Goal: Transaction & Acquisition: Purchase product/service

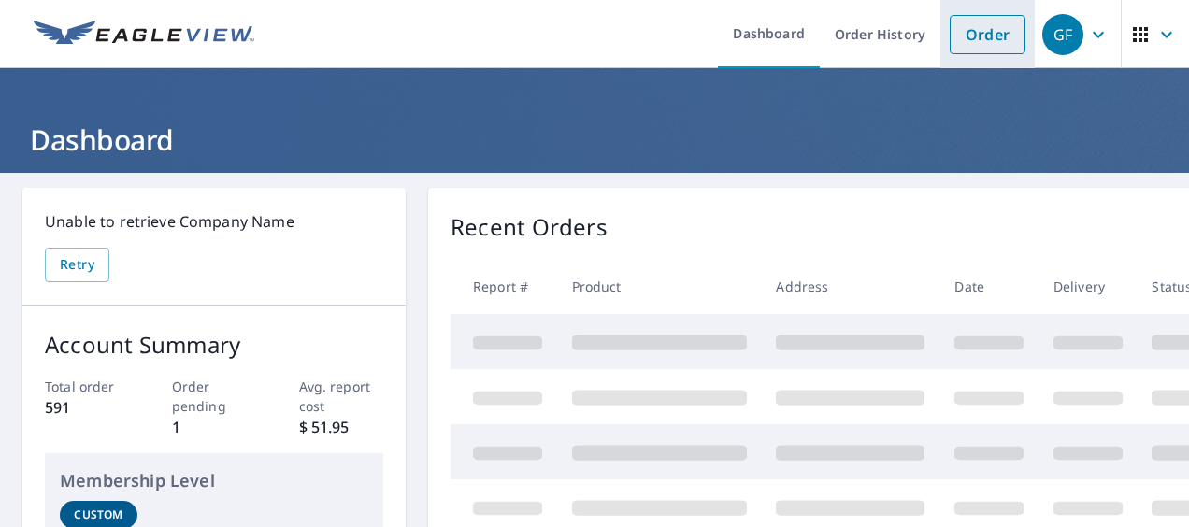
click at [996, 36] on link "Order" at bounding box center [988, 34] width 76 height 39
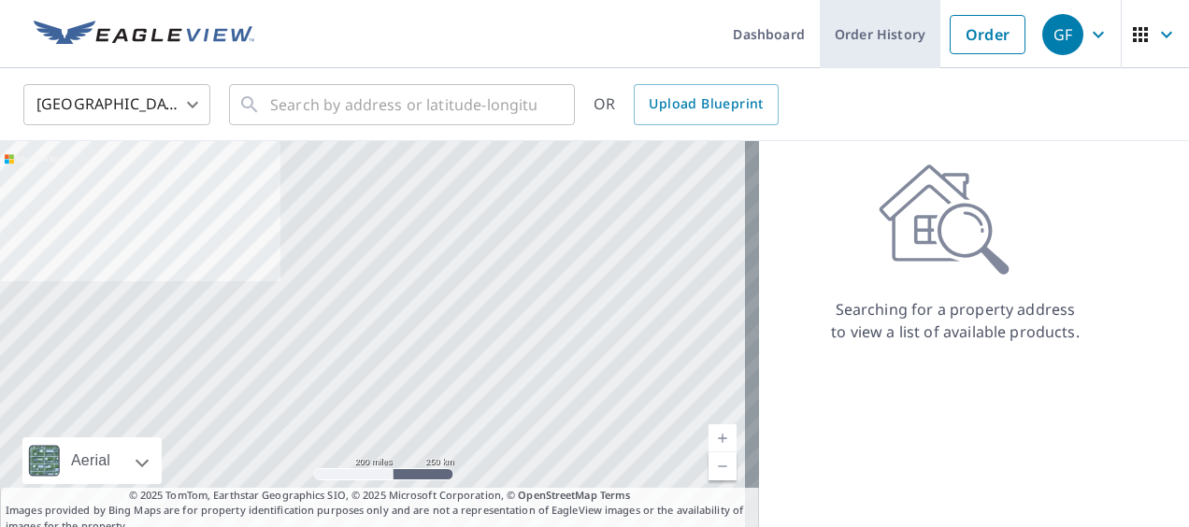
click at [859, 34] on link "Order History" at bounding box center [880, 34] width 121 height 68
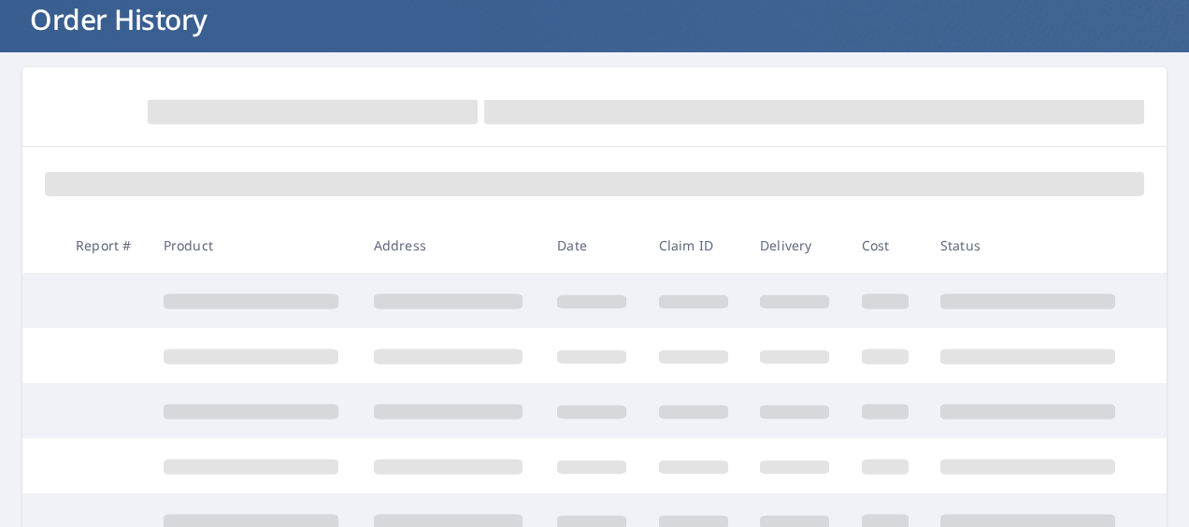
scroll to position [124, 0]
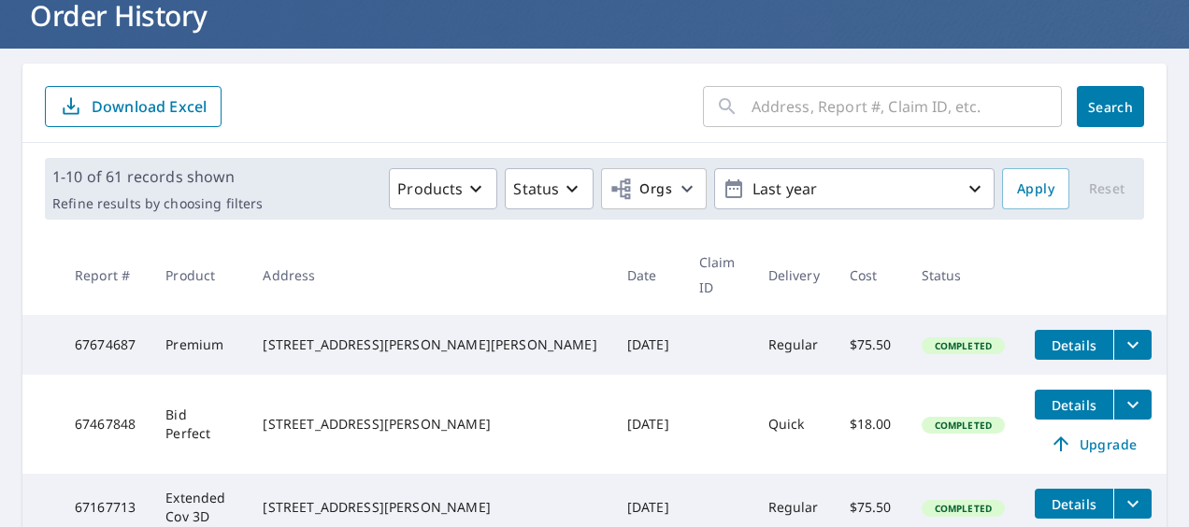
click at [755, 109] on input "text" at bounding box center [907, 106] width 310 height 52
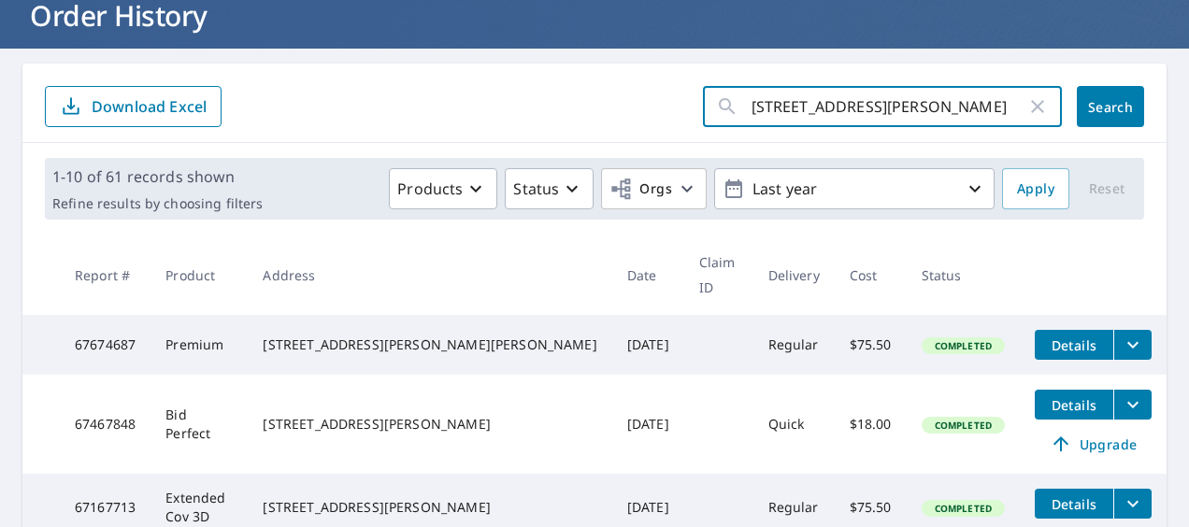
type input "[STREET_ADDRESS][PERSON_NAME]"
click button "Search" at bounding box center [1110, 106] width 67 height 41
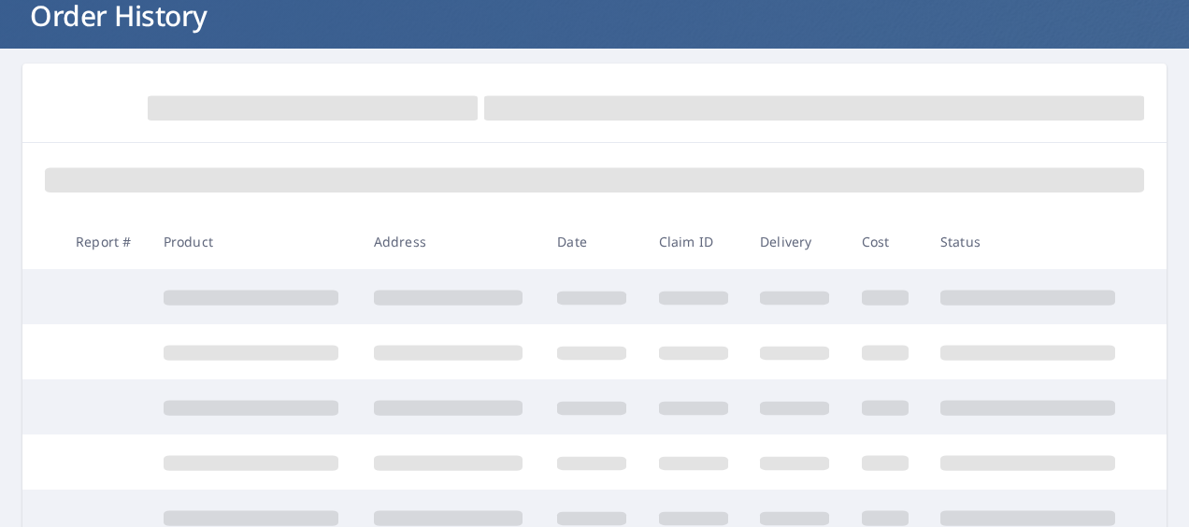
scroll to position [36, 0]
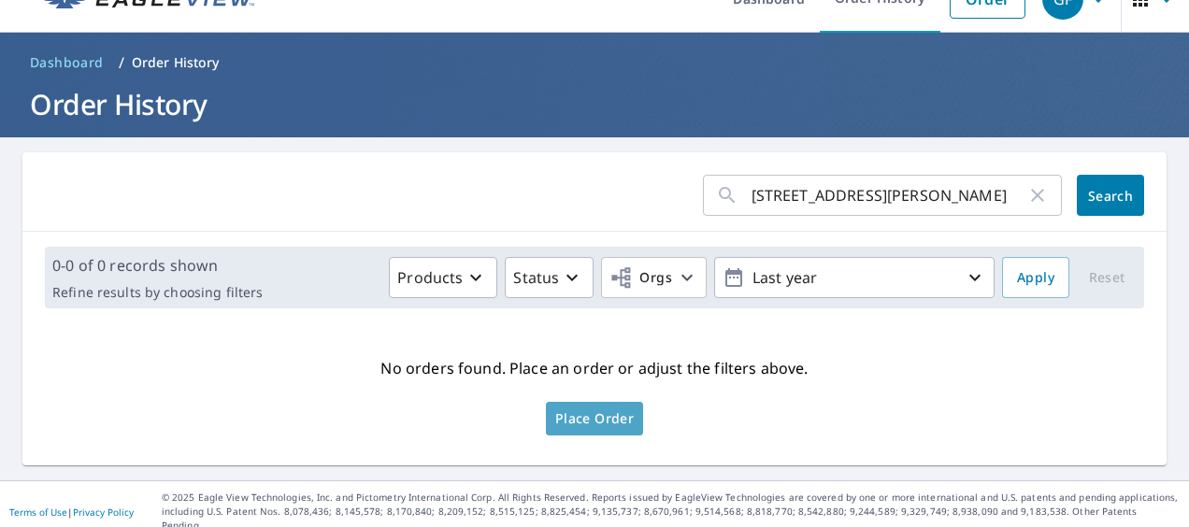
click at [606, 414] on span "Place Order" at bounding box center [594, 418] width 79 height 9
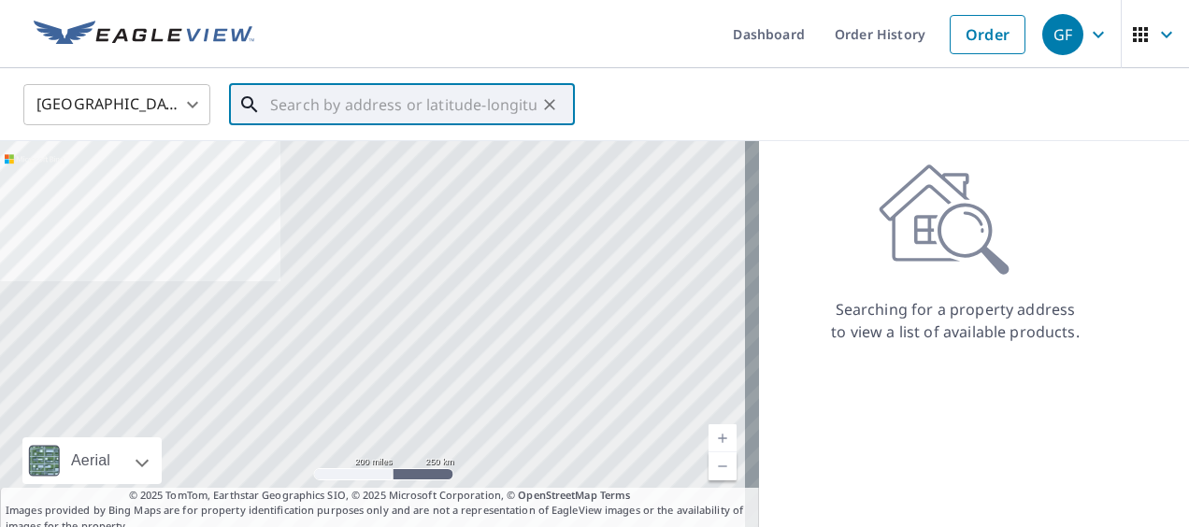
click at [374, 98] on input "text" at bounding box center [403, 105] width 266 height 52
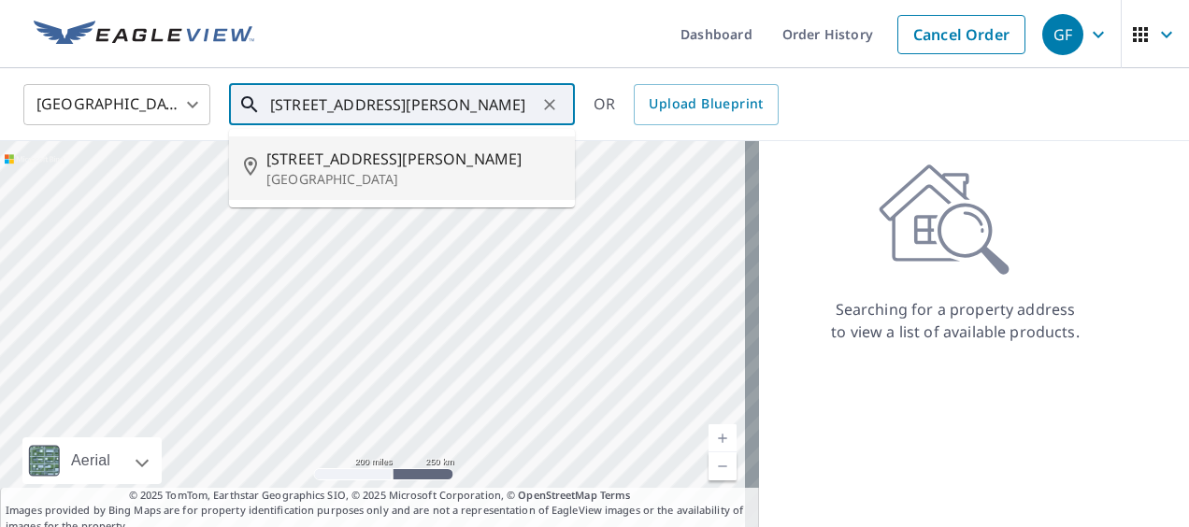
click at [337, 174] on p "New Orleans, LA 70122" at bounding box center [413, 179] width 294 height 19
type input "4040 Virgil Blvd New Orleans, LA 70122"
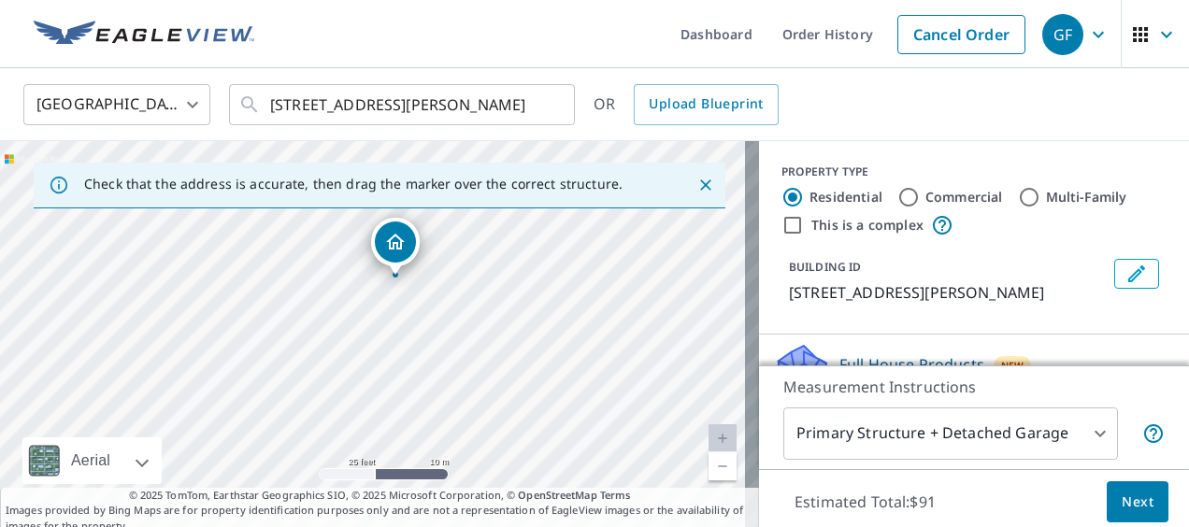
drag, startPoint x: 380, startPoint y: 316, endPoint x: 357, endPoint y: 368, distance: 57.0
click at [357, 368] on div "4040 Virgil Blvd New Orleans, LA 70122" at bounding box center [379, 337] width 759 height 393
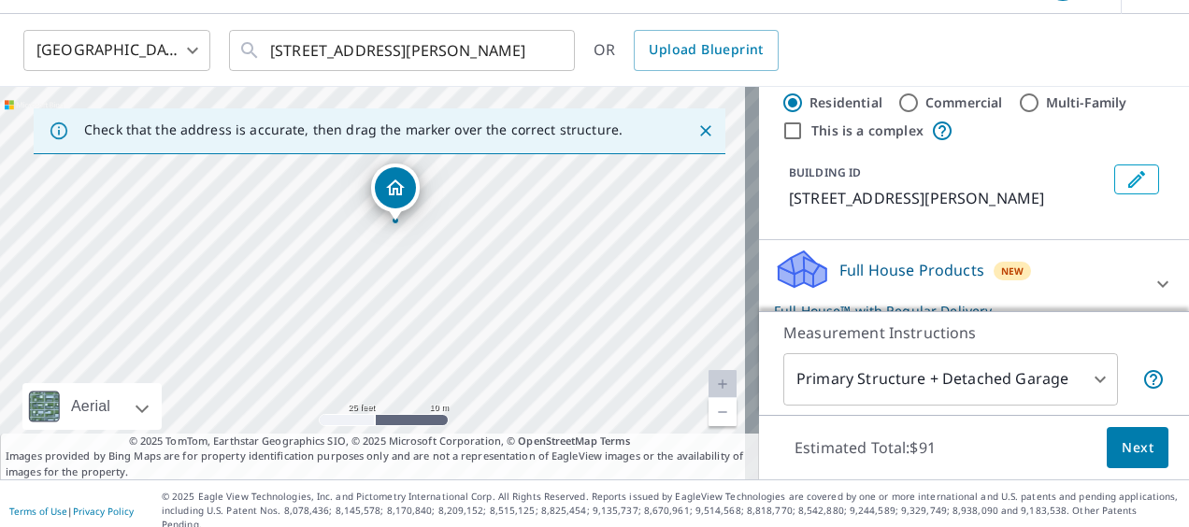
scroll to position [62, 0]
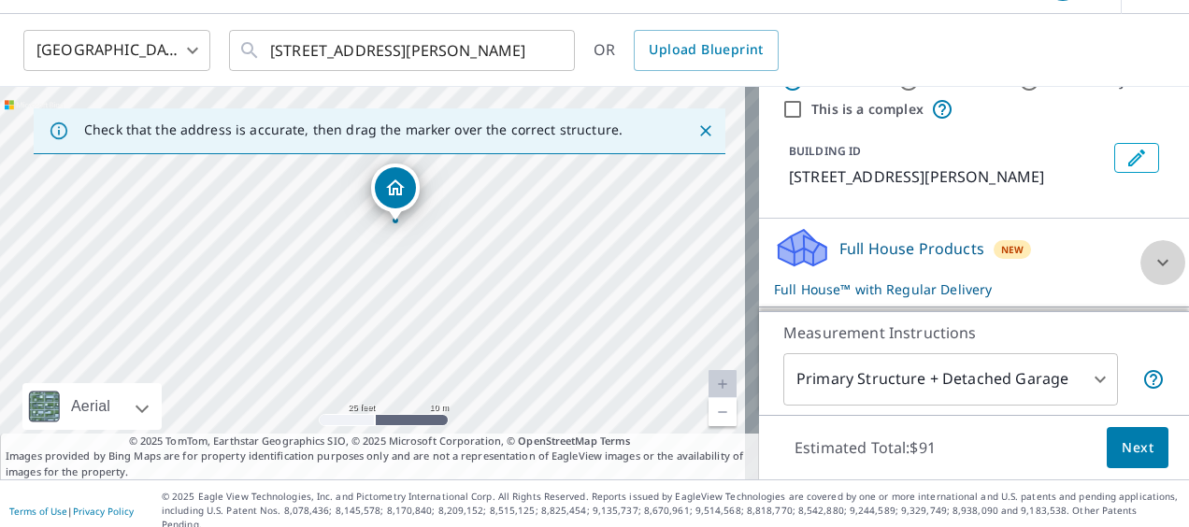
click at [1152, 258] on icon at bounding box center [1163, 262] width 22 height 22
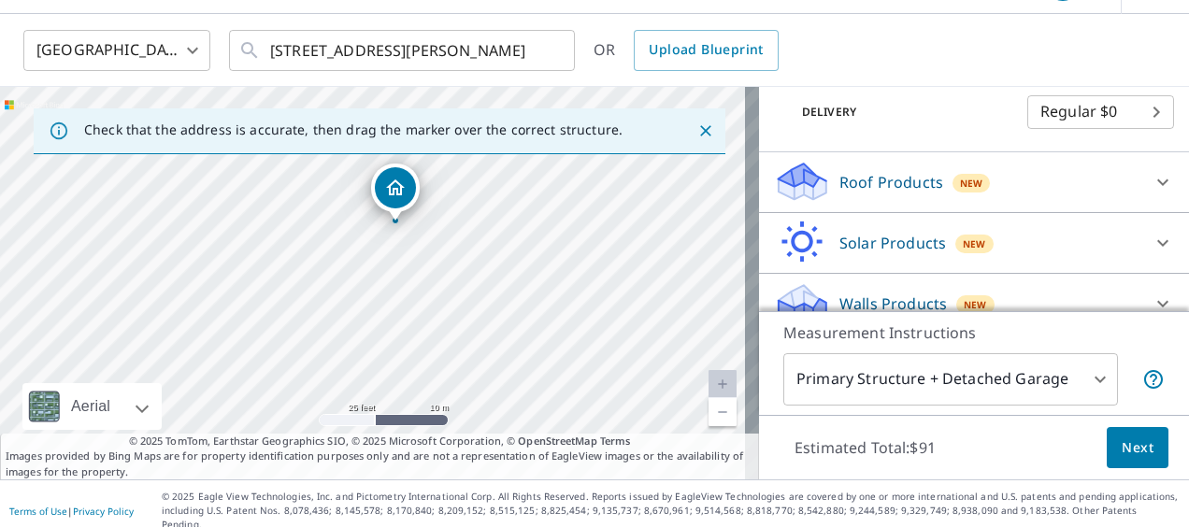
scroll to position [333, 0]
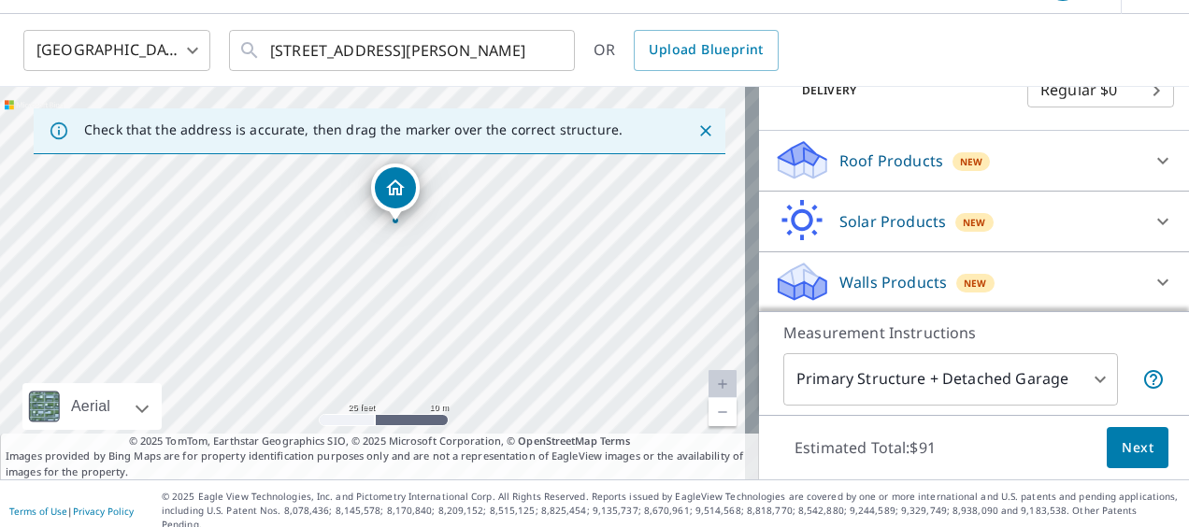
click at [1083, 377] on body "GF GF Dashboard Order History Cancel Order GF United States US ​ 4040 Virgil Bl…" at bounding box center [594, 263] width 1189 height 527
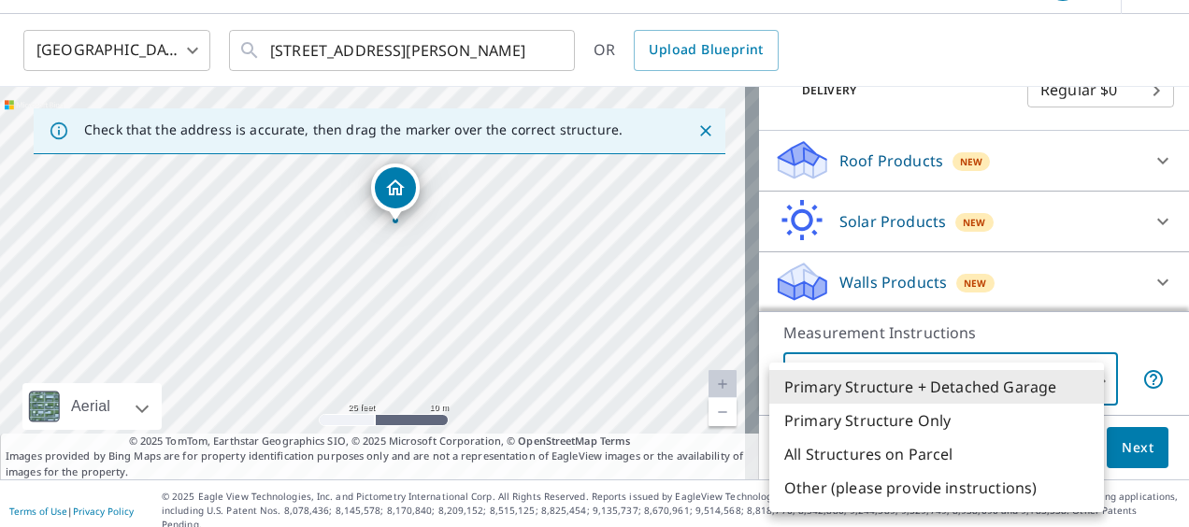
click at [916, 422] on li "Primary Structure Only" at bounding box center [936, 421] width 335 height 34
type input "2"
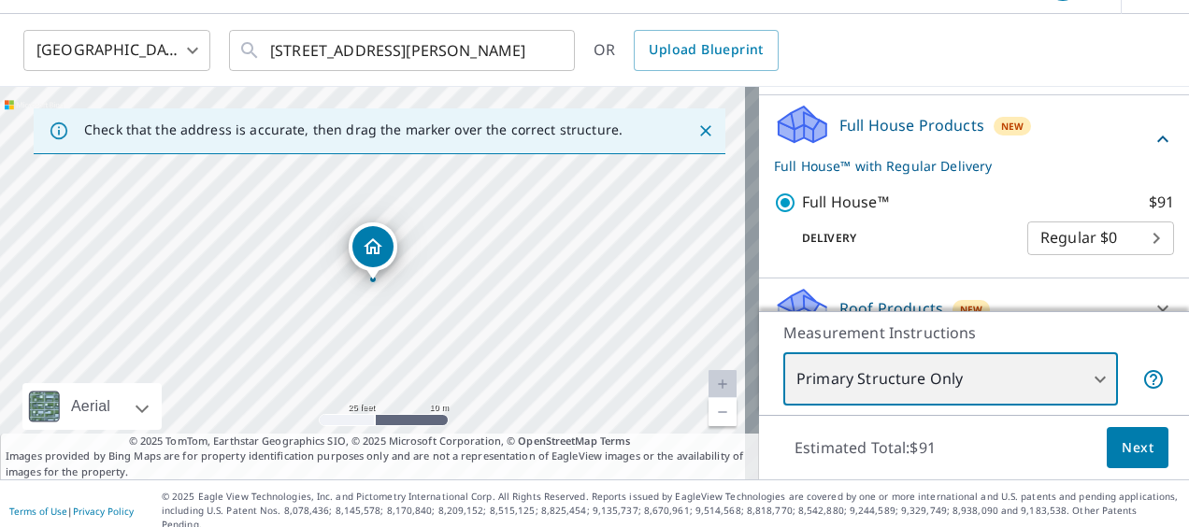
scroll to position [208, 0]
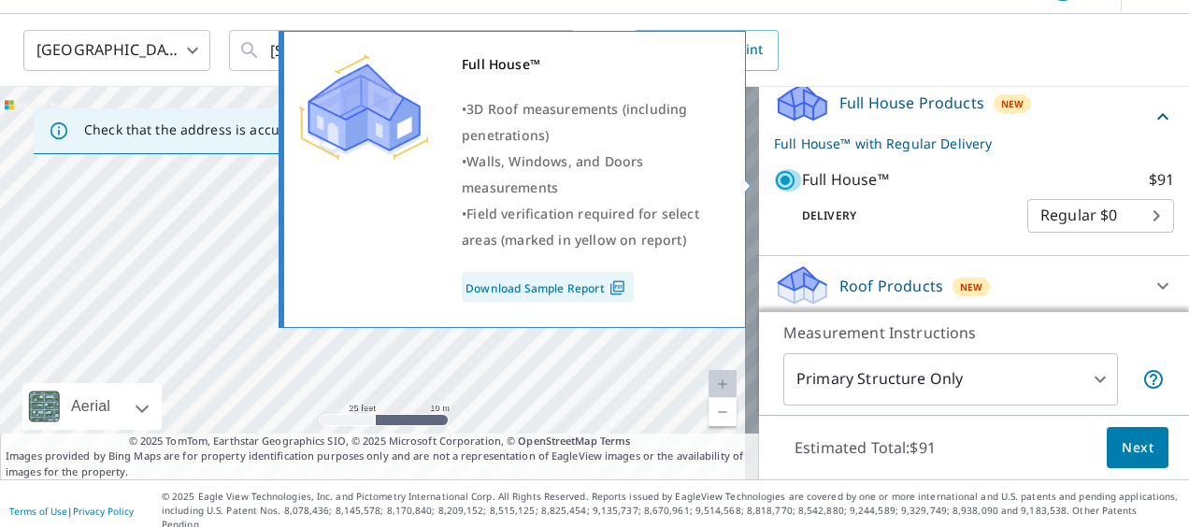
click at [774, 178] on input "Full House™ $91" at bounding box center [788, 180] width 28 height 22
checkbox input "false"
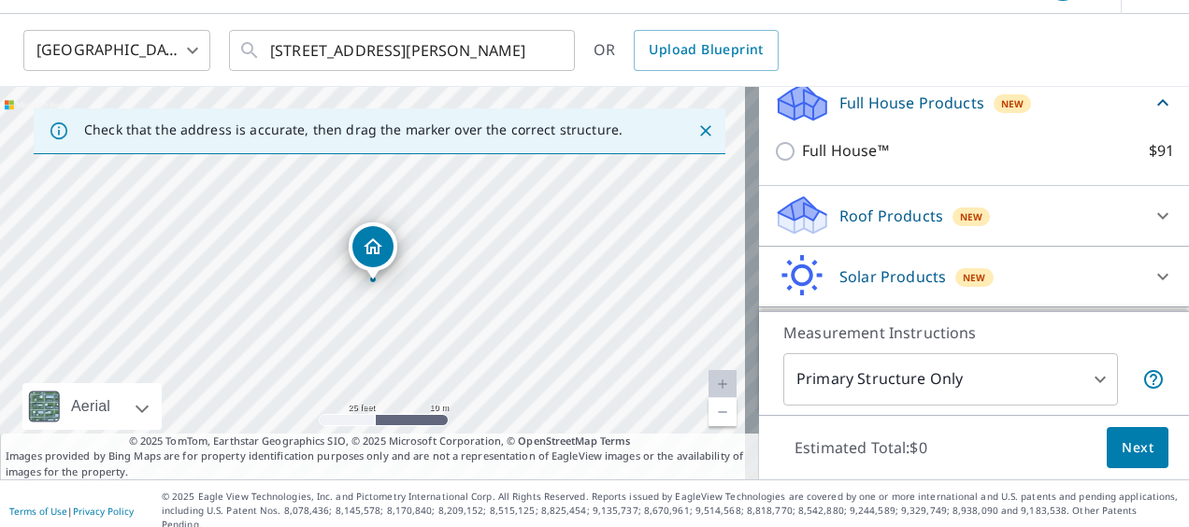
click at [1157, 213] on icon at bounding box center [1162, 215] width 11 height 7
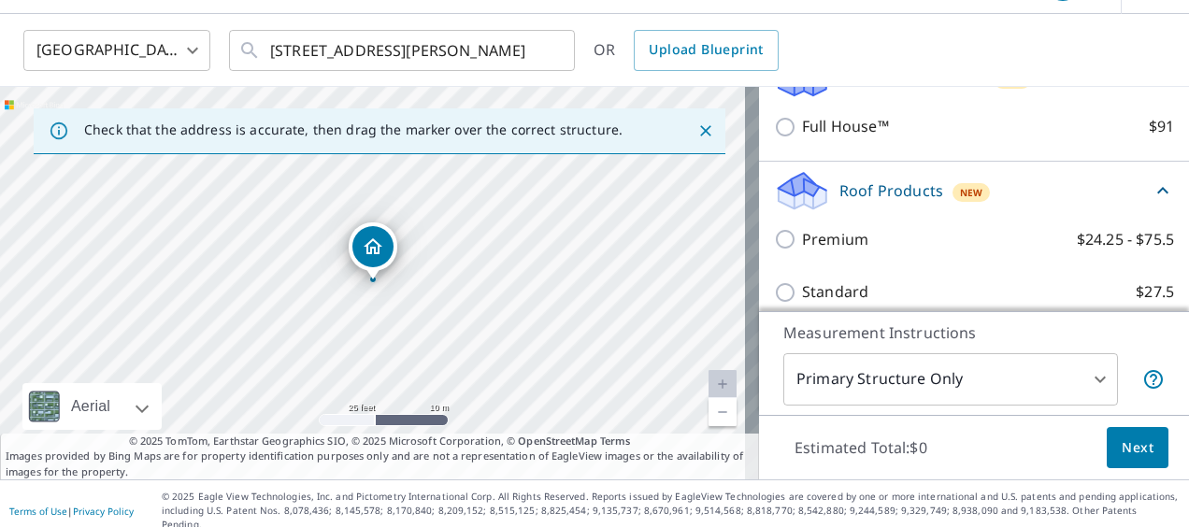
scroll to position [270, 0]
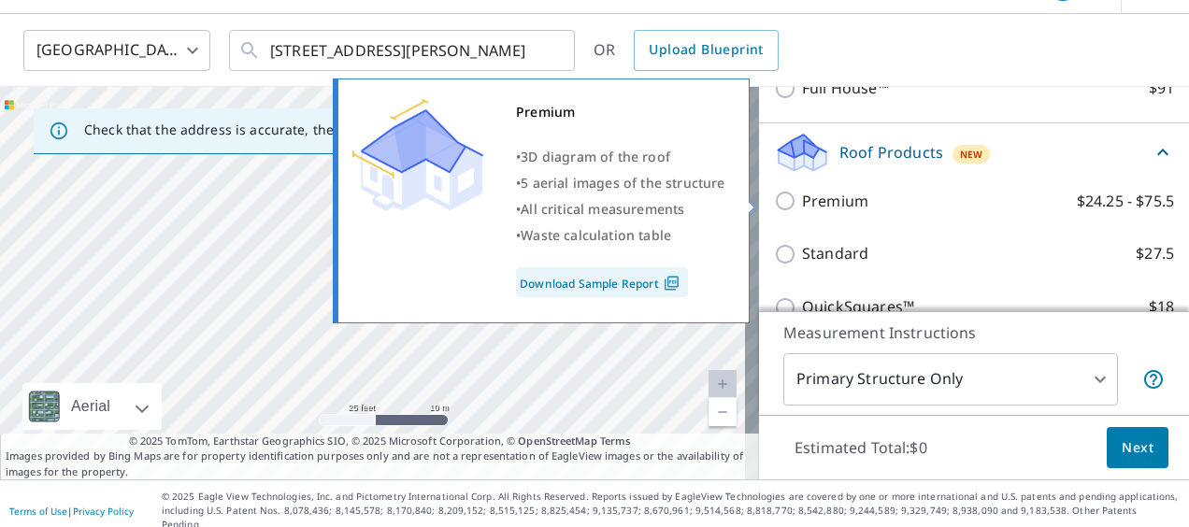
click at [774, 200] on input "Premium $24.25 - $75.5" at bounding box center [788, 201] width 28 height 22
checkbox input "true"
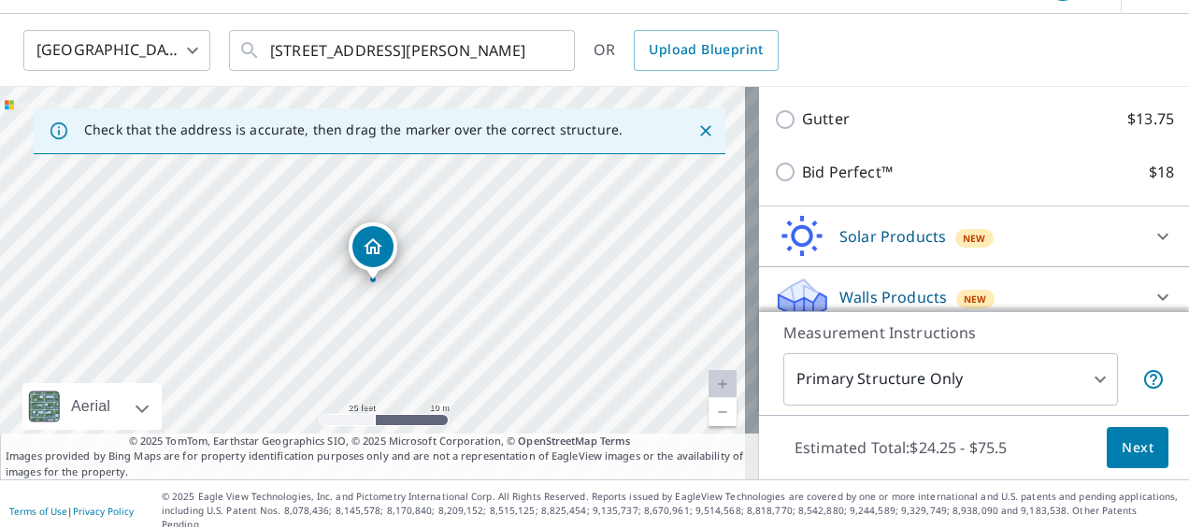
scroll to position [598, 0]
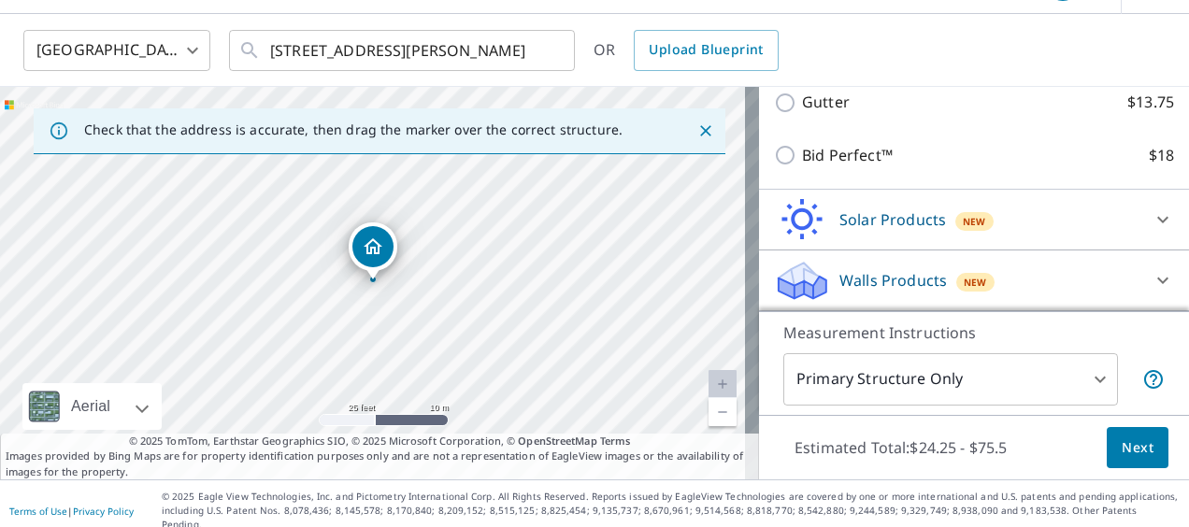
click at [1122, 450] on span "Next" at bounding box center [1138, 448] width 32 height 23
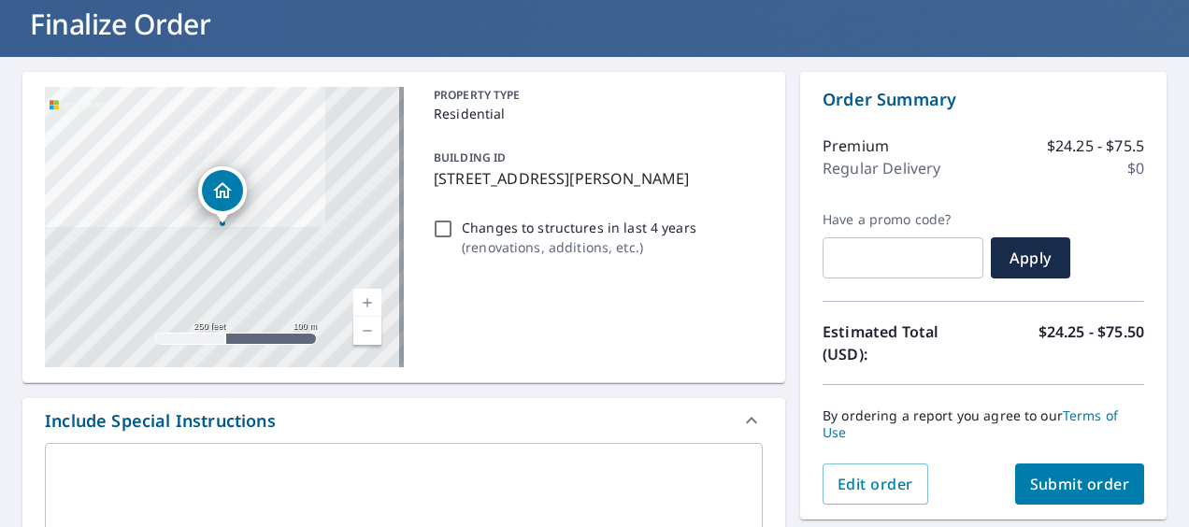
scroll to position [241, 0]
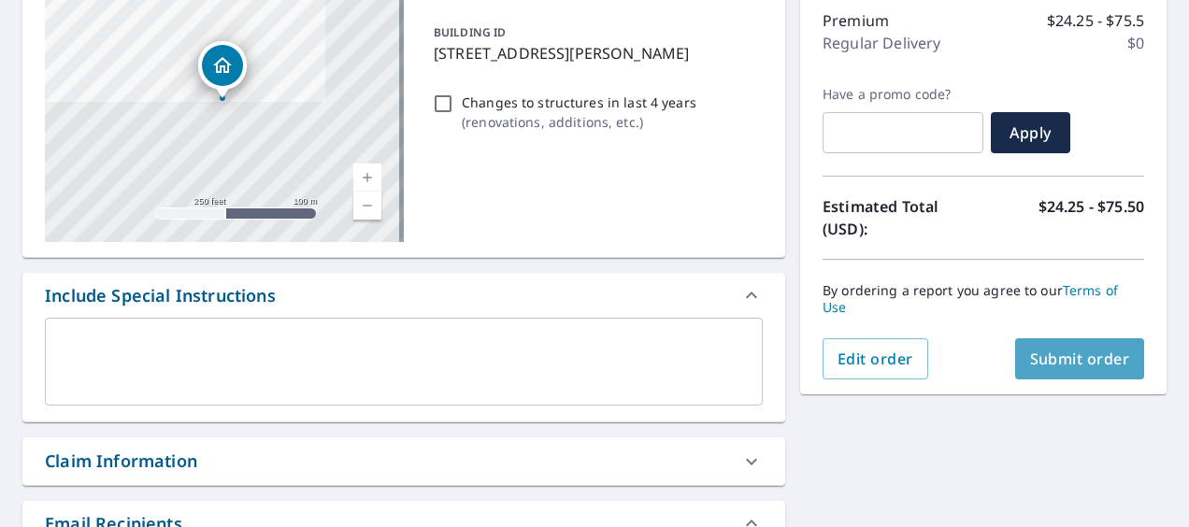
click at [1052, 357] on span "Submit order" at bounding box center [1080, 359] width 100 height 21
checkbox input "true"
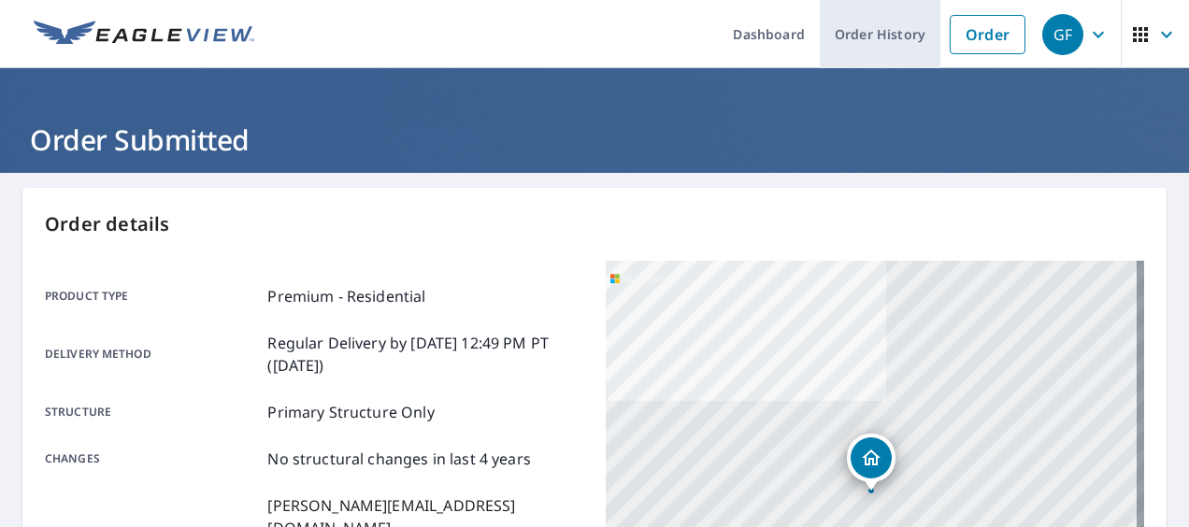
click at [860, 22] on link "Order History" at bounding box center [880, 34] width 121 height 68
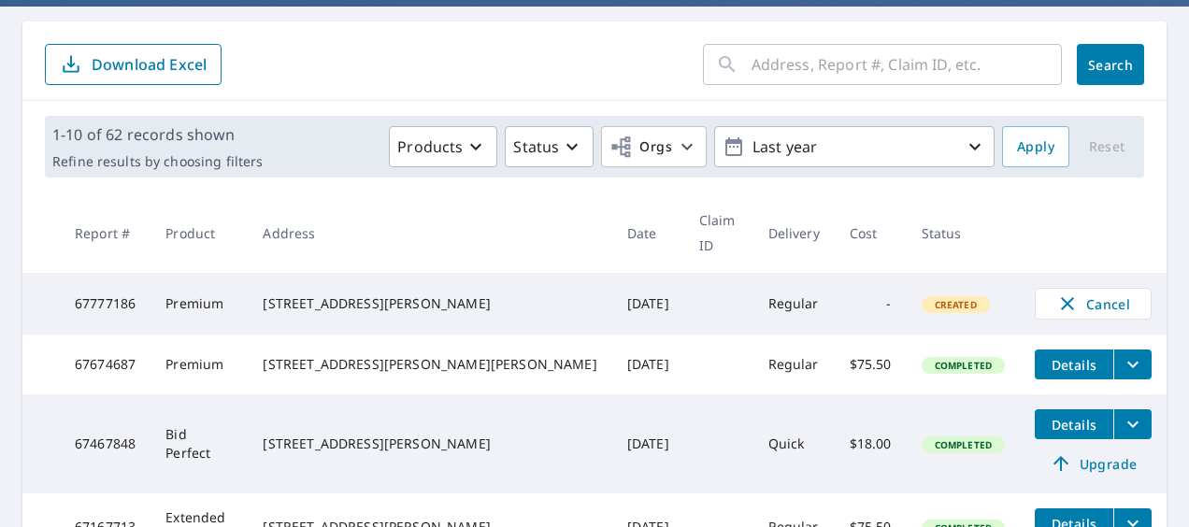
scroll to position [187, 0]
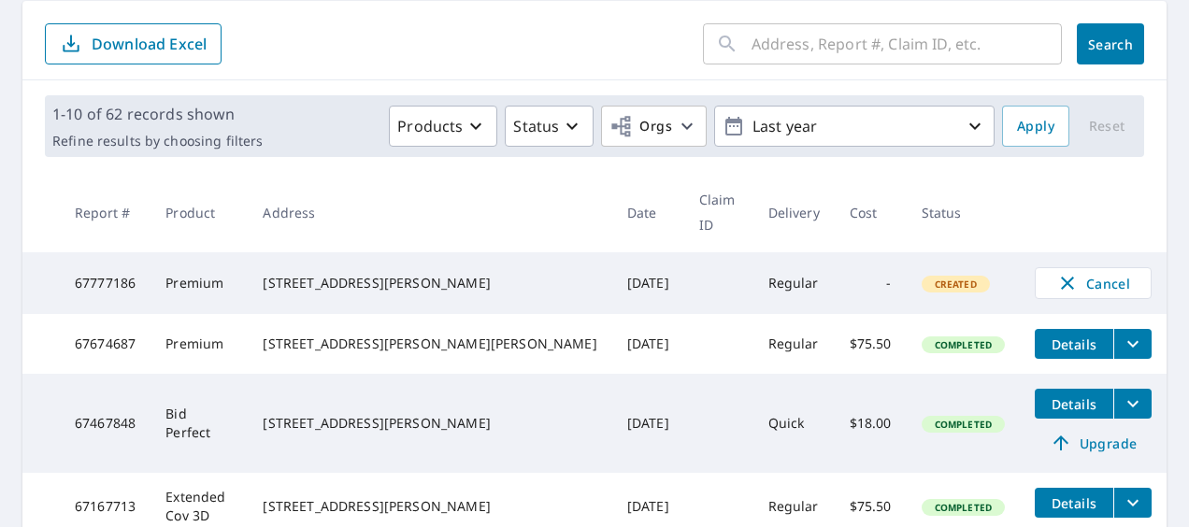
click at [1122, 333] on icon "filesDropdownBtn-67674687" at bounding box center [1133, 344] width 22 height 22
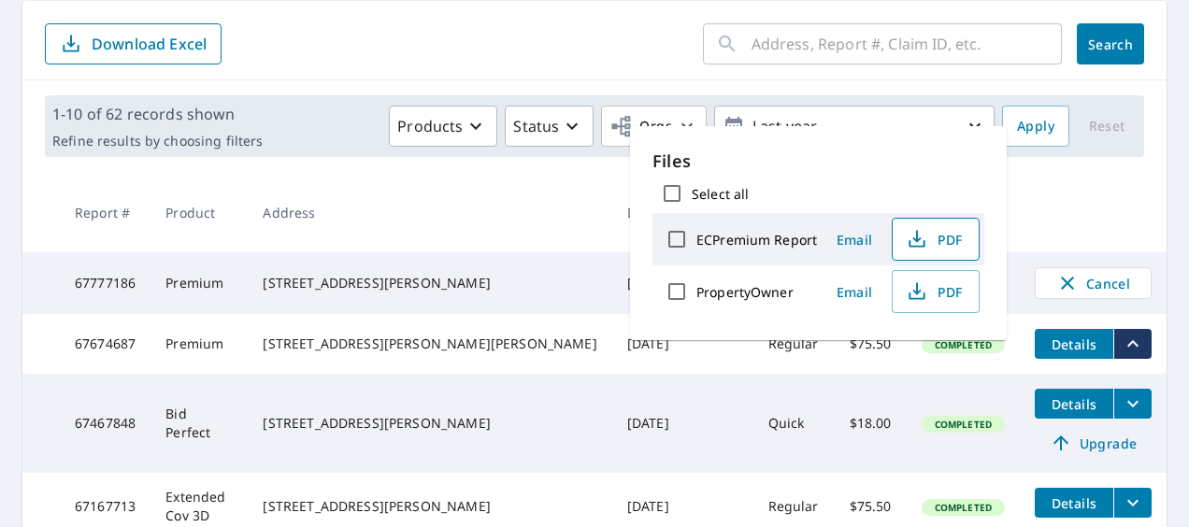
click at [938, 239] on span "PDF" at bounding box center [934, 239] width 60 height 22
